Goal: Task Accomplishment & Management: Use online tool/utility

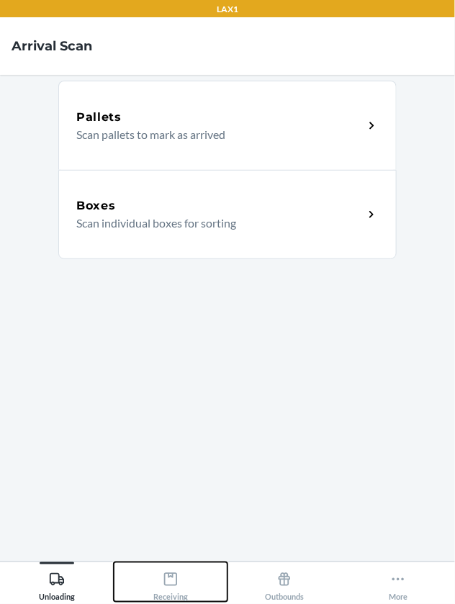
click at [176, 586] on icon at bounding box center [170, 579] width 13 height 13
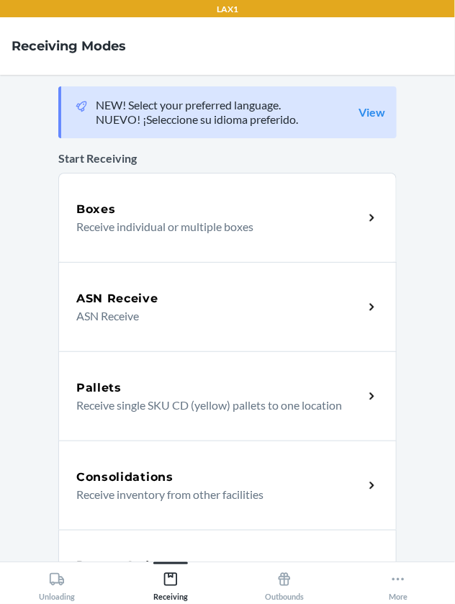
click at [302, 318] on p "ASN Receive" at bounding box center [214, 315] width 276 height 17
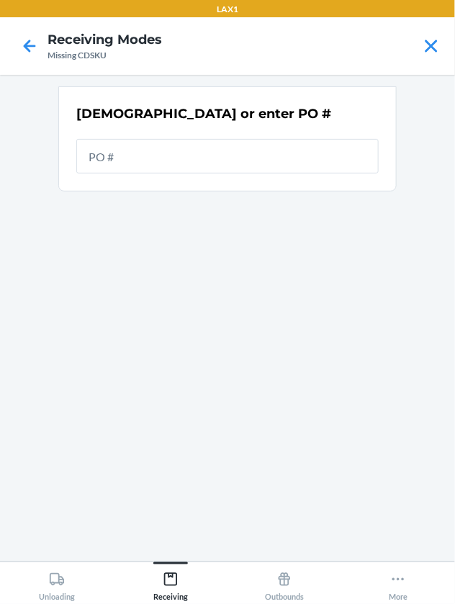
click at [266, 158] on input "text" at bounding box center [227, 156] width 302 height 35
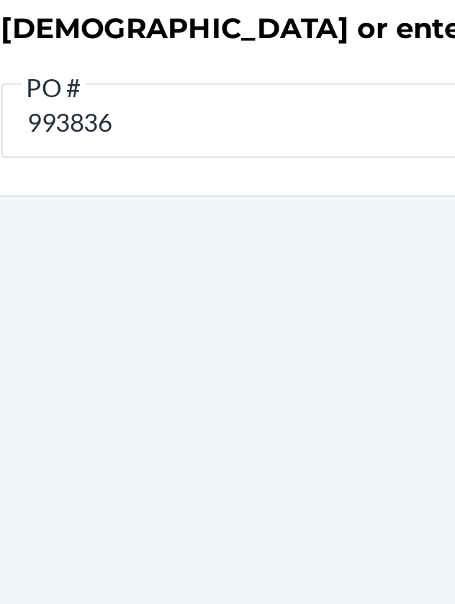
type input "9938360"
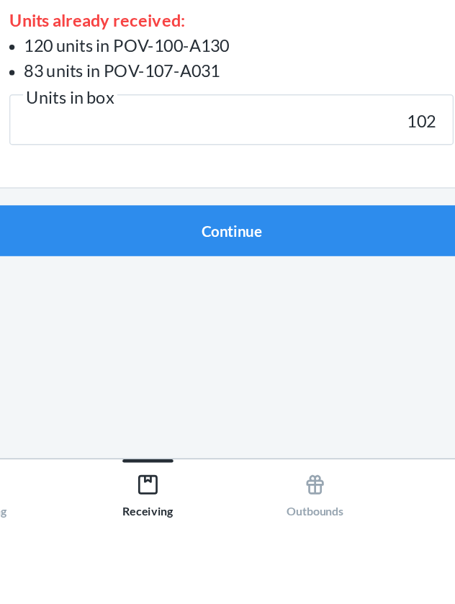
type input "102"
click at [58, 390] on button "Continue" at bounding box center [227, 407] width 338 height 35
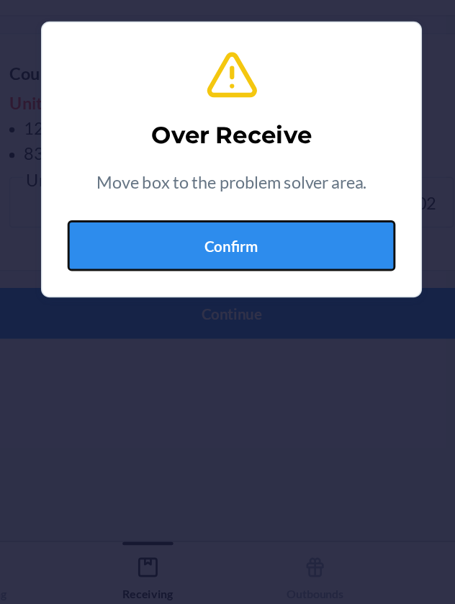
click at [297, 357] on button "Confirm" at bounding box center [227, 360] width 223 height 35
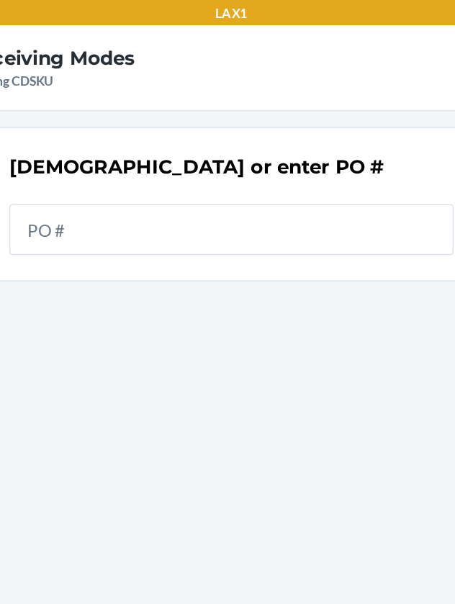
click at [300, 153] on input "text" at bounding box center [227, 156] width 302 height 35
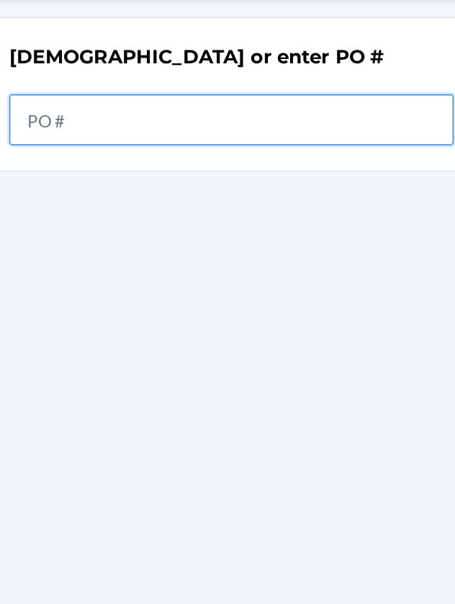
click at [284, 151] on input "text" at bounding box center [227, 156] width 302 height 35
type input "9938360"
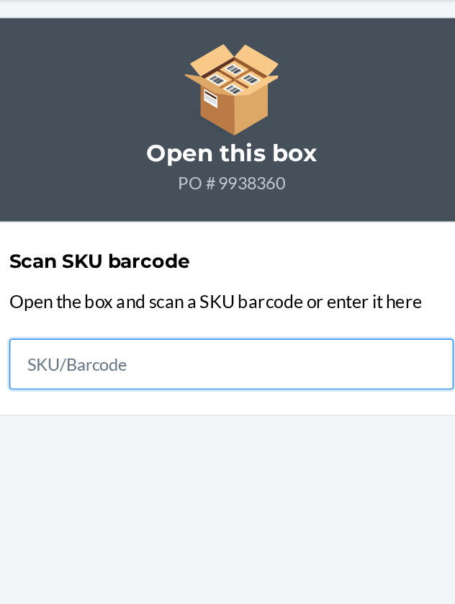
click at [246, 315] on input "text" at bounding box center [227, 322] width 302 height 35
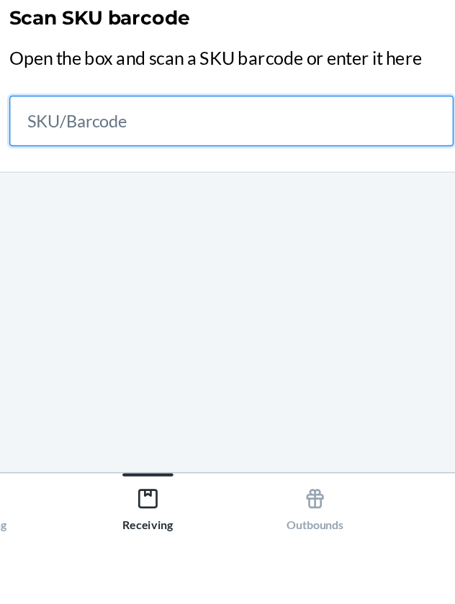
type input "S"
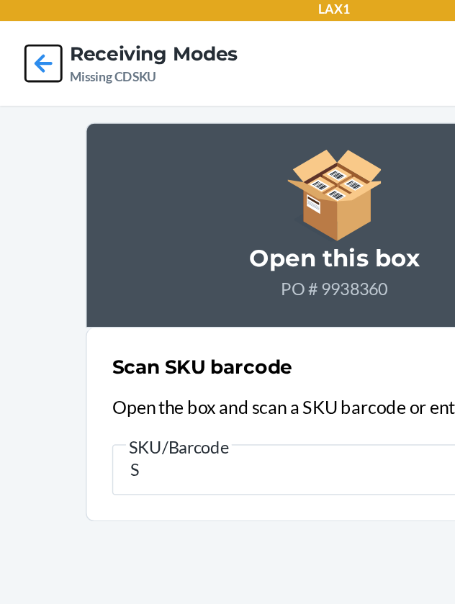
click at [27, 55] on icon at bounding box center [29, 46] width 24 height 24
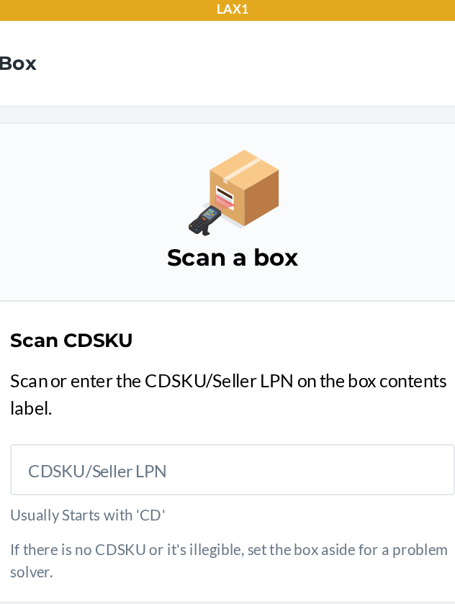
click at [96, 60] on nav "Receive Box Change mode" at bounding box center [227, 46] width 455 height 58
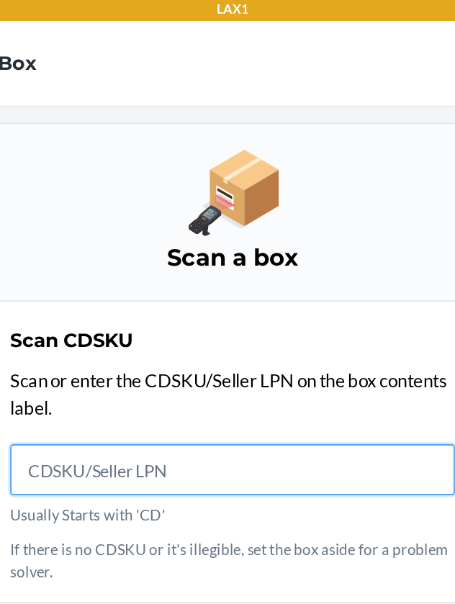
click at [243, 326] on input "Usually Starts with 'CD'" at bounding box center [227, 322] width 302 height 35
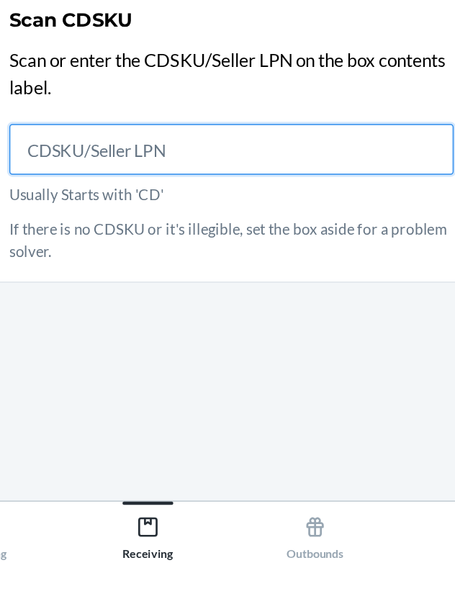
click at [280, 315] on input "Usually Starts with 'CD'" at bounding box center [227, 322] width 302 height 35
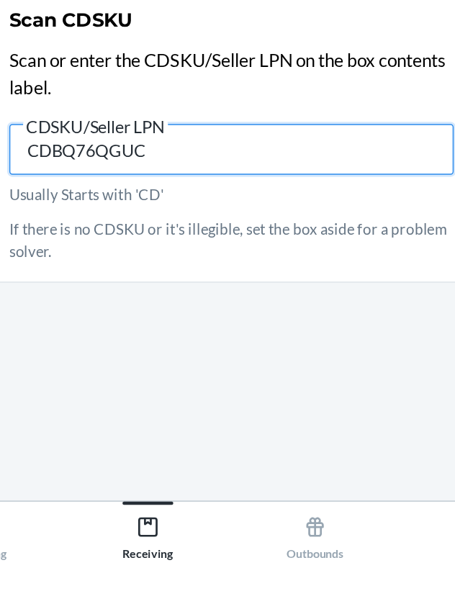
type input "CDBQ76QGUCG"
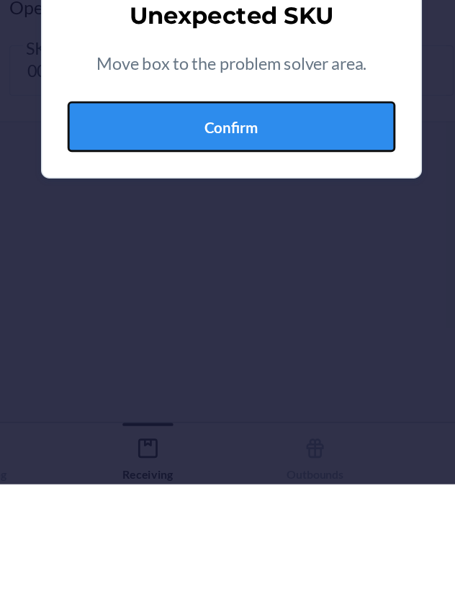
click at [286, 363] on button "Confirm" at bounding box center [227, 360] width 223 height 35
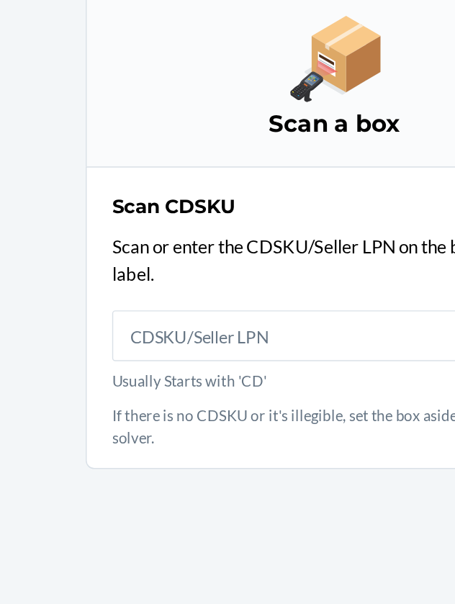
scroll to position [67, 0]
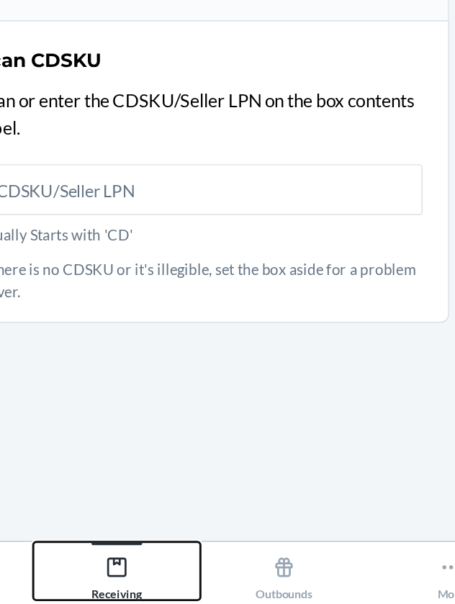
click at [169, 586] on icon at bounding box center [171, 580] width 16 height 16
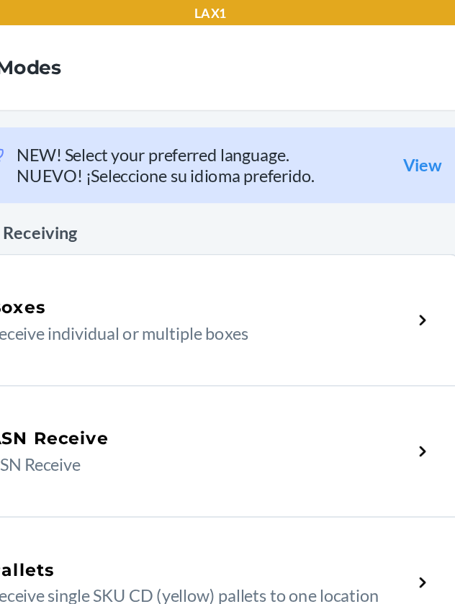
scroll to position [51, 0]
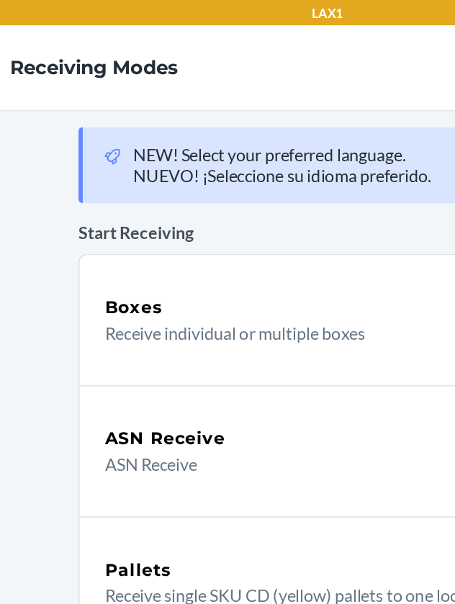
click at [259, 201] on div "Boxes" at bounding box center [219, 209] width 287 height 17
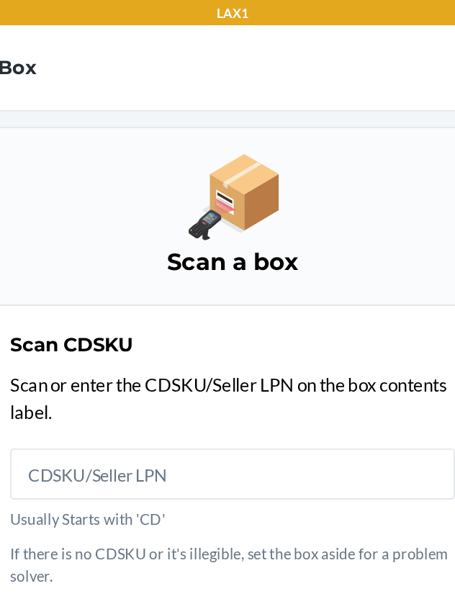
click at [331, 225] on div "Scan CDSKU" at bounding box center [227, 234] width 302 height 19
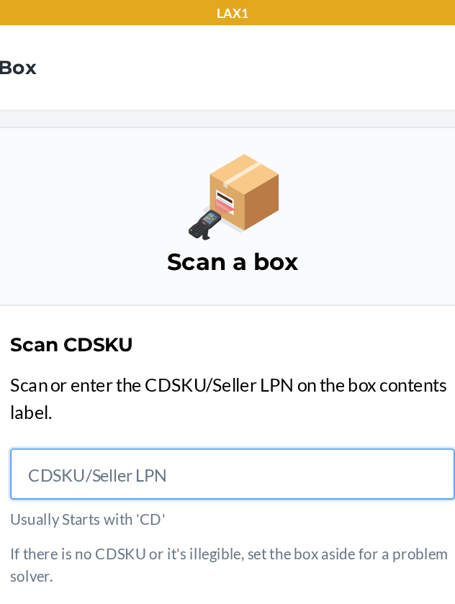
click at [275, 305] on input "Usually Starts with 'CD'" at bounding box center [227, 322] width 302 height 35
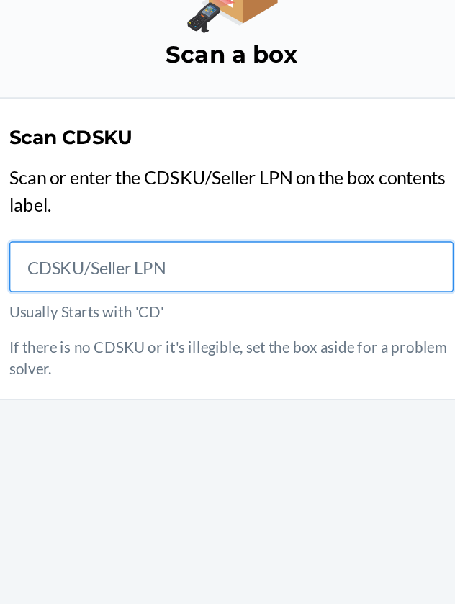
scroll to position [51, 0]
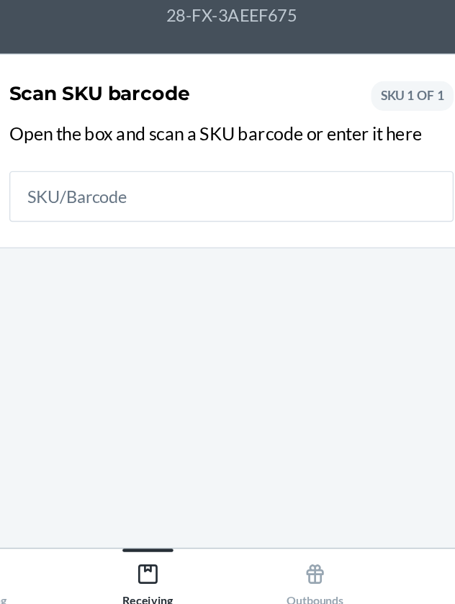
click at [291, 305] on input "text" at bounding box center [227, 322] width 302 height 35
type input "120"
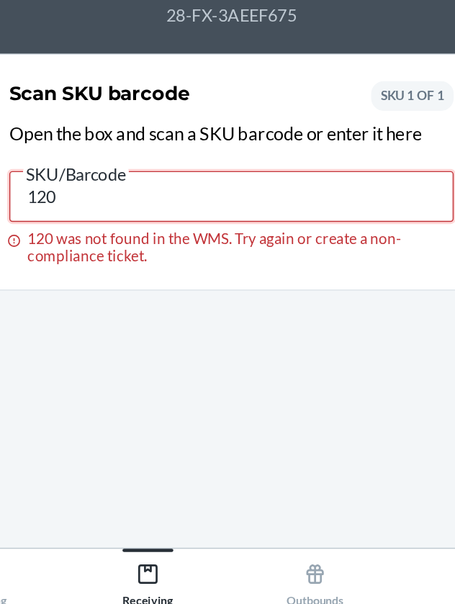
click at [300, 305] on input "120" at bounding box center [227, 322] width 302 height 35
type input "1"
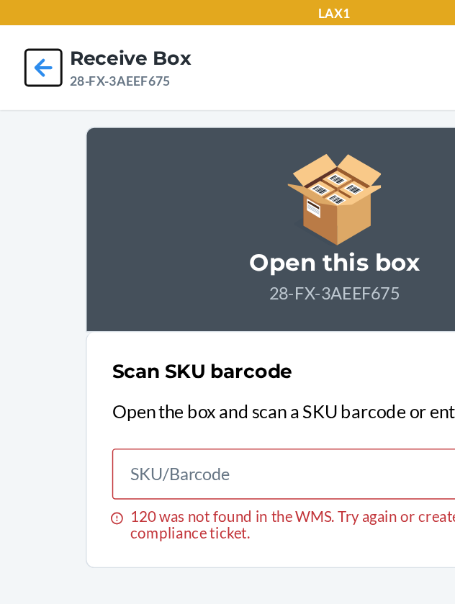
click at [18, 40] on icon at bounding box center [29, 46] width 24 height 24
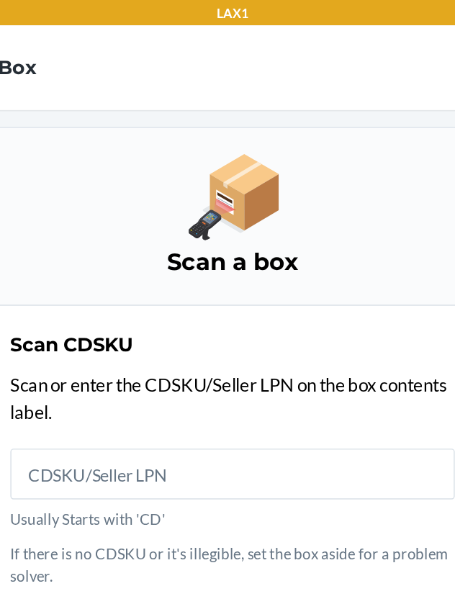
click at [93, 39] on h4 "Receive Box" at bounding box center [53, 46] width 83 height 19
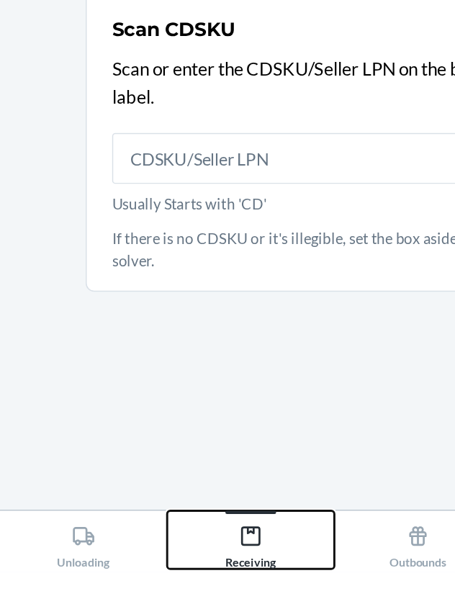
click at [160, 602] on div "Receiving" at bounding box center [170, 584] width 35 height 36
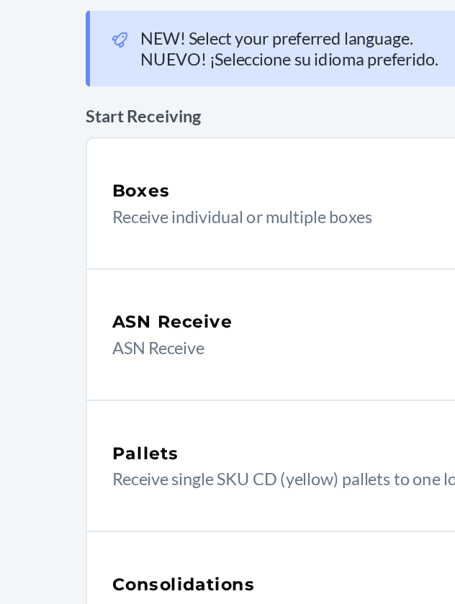
scroll to position [37, 0]
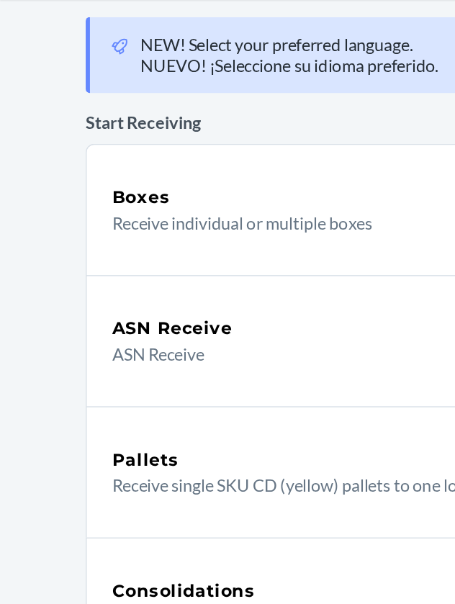
click at [149, 218] on p "Receive individual or multiple boxes" at bounding box center [214, 226] width 276 height 17
